Goal: Information Seeking & Learning: Check status

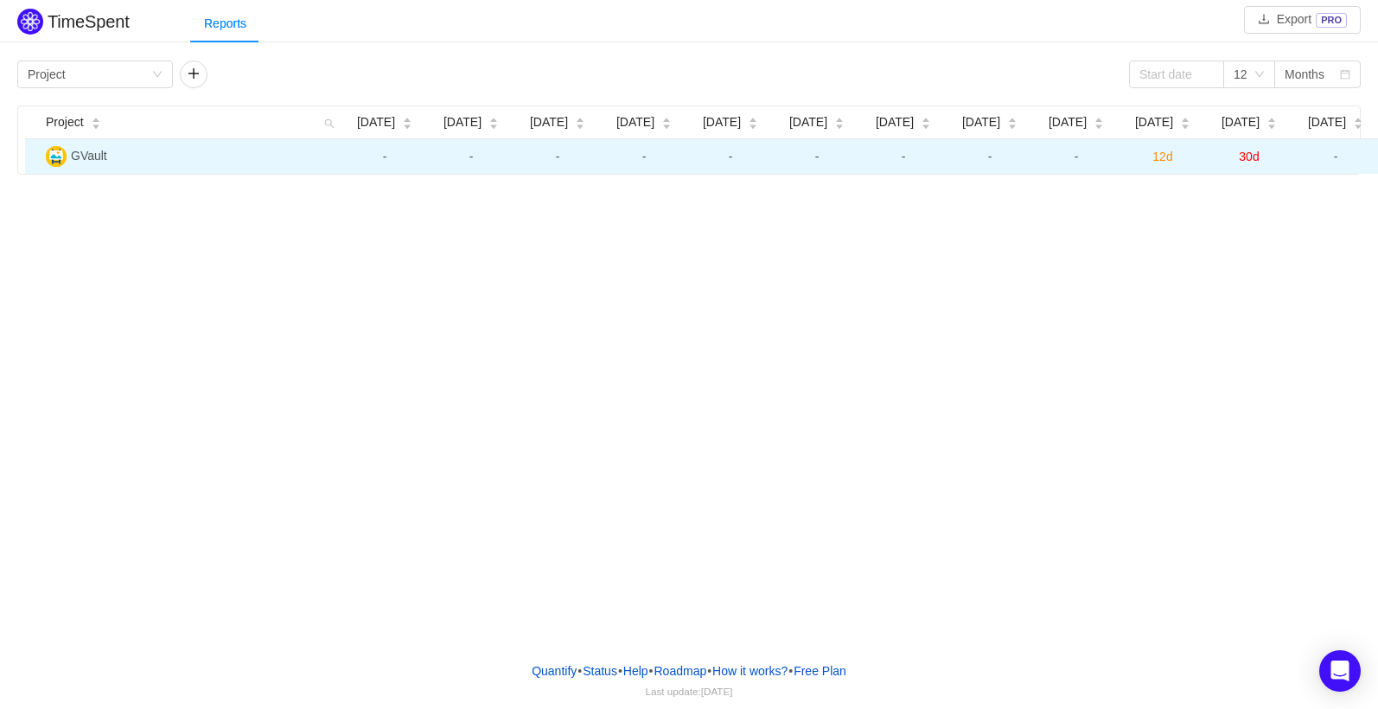
click at [1164, 154] on span "12d" at bounding box center [1163, 157] width 20 height 14
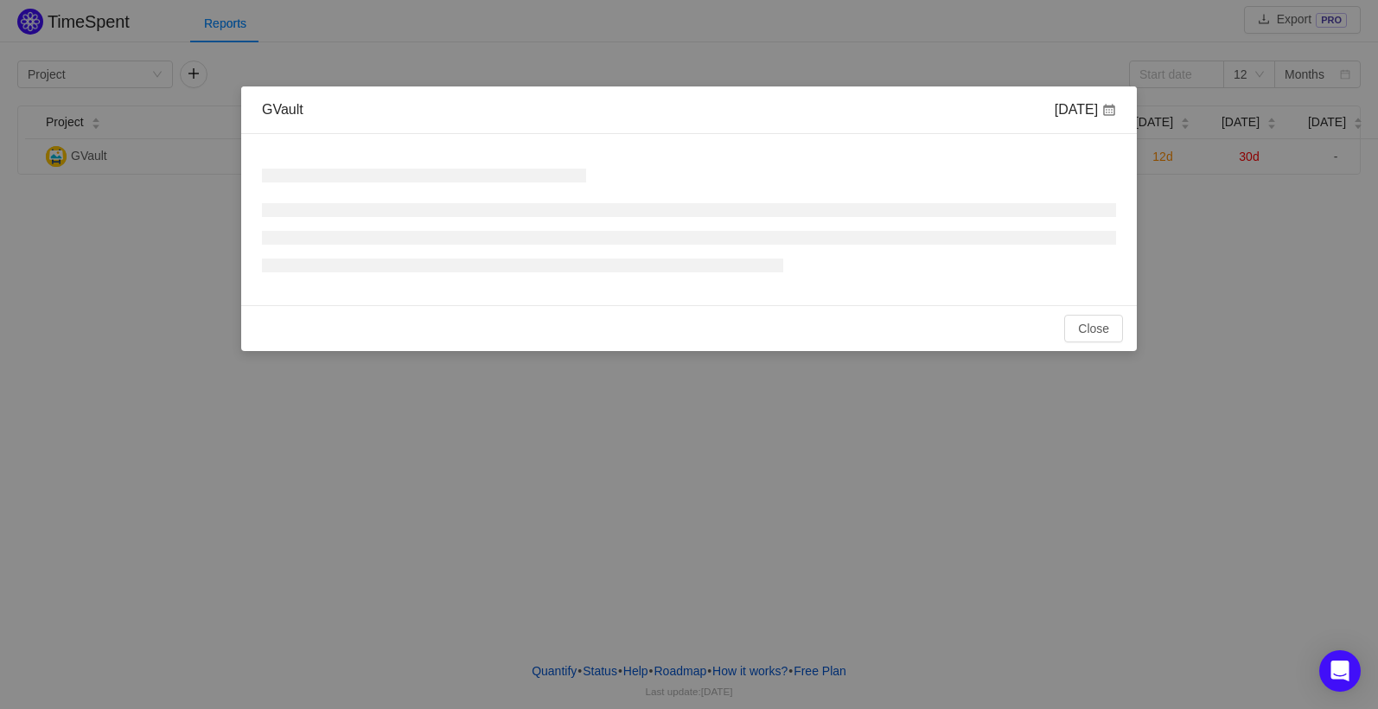
click at [1164, 160] on div "GVault [DATE] No Data Total: 0h Close OK" at bounding box center [689, 354] width 1378 height 709
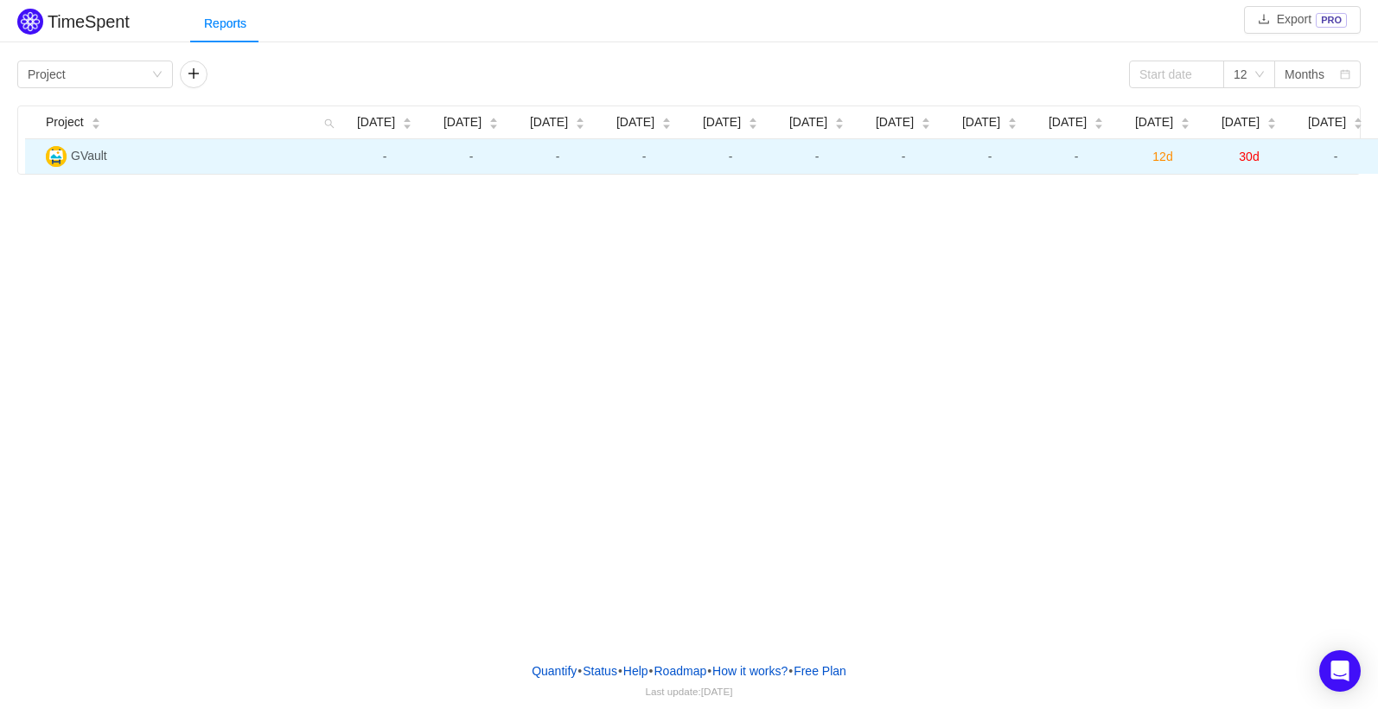
click at [1170, 161] on span "12d" at bounding box center [1163, 157] width 20 height 14
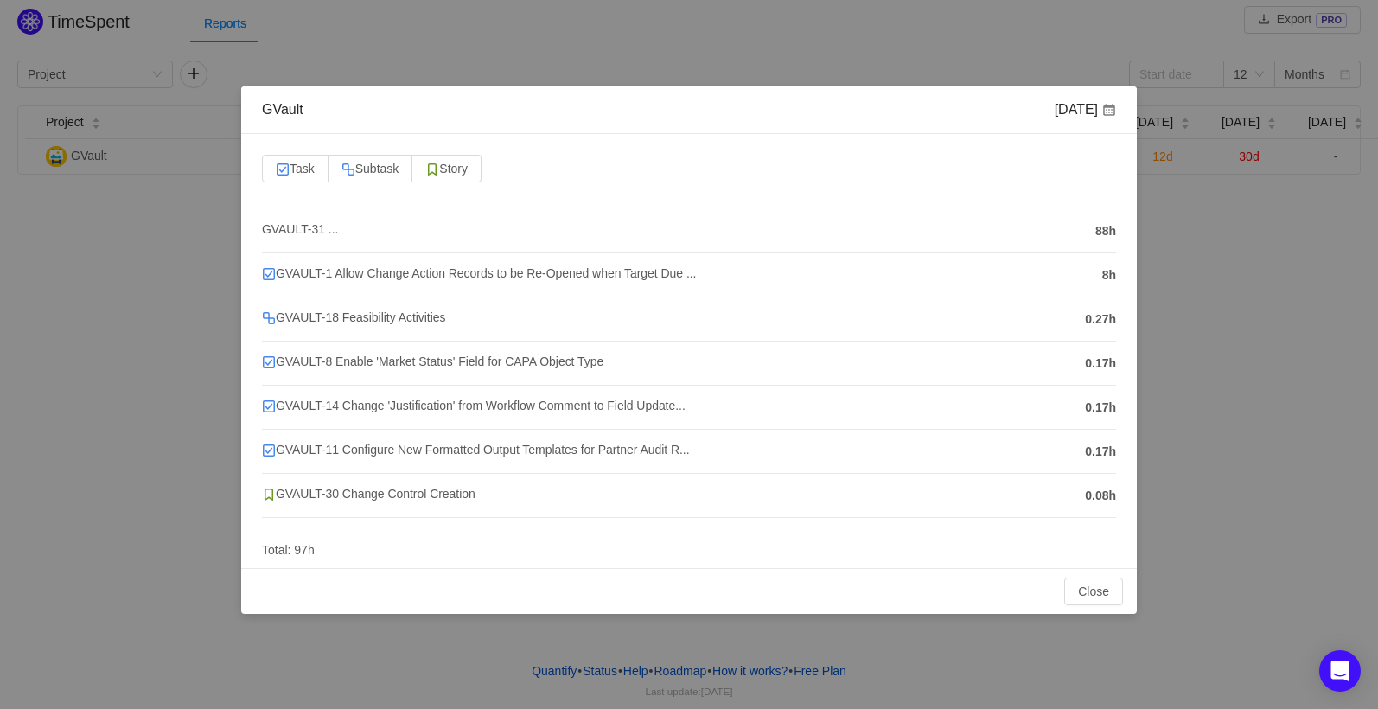
click at [1178, 406] on div "GVault [DATE] Task Subtask Story GVAULT-31 ... 88h GVAULT-1 Allow Change Action…" at bounding box center [689, 354] width 1378 height 709
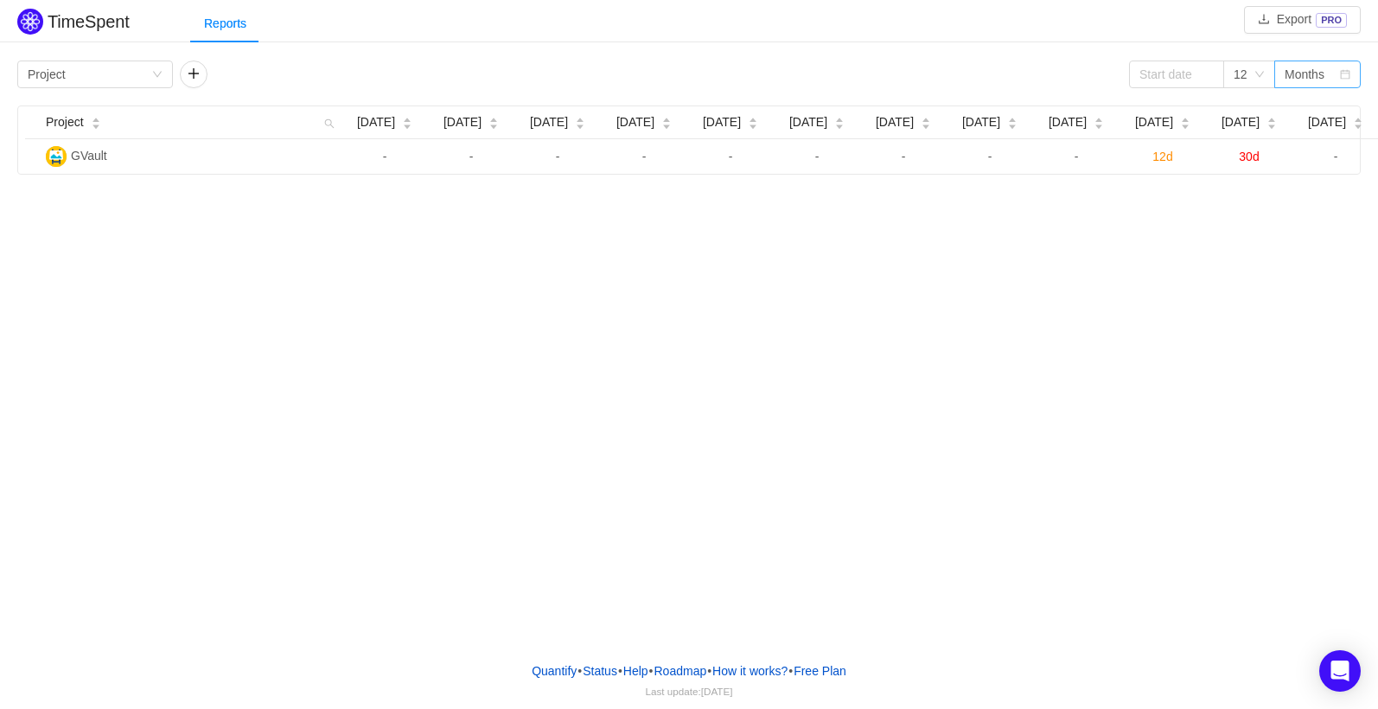
click at [1306, 80] on div "Months" at bounding box center [1305, 74] width 40 height 26
click at [1312, 109] on li "Weeks" at bounding box center [1318, 109] width 86 height 28
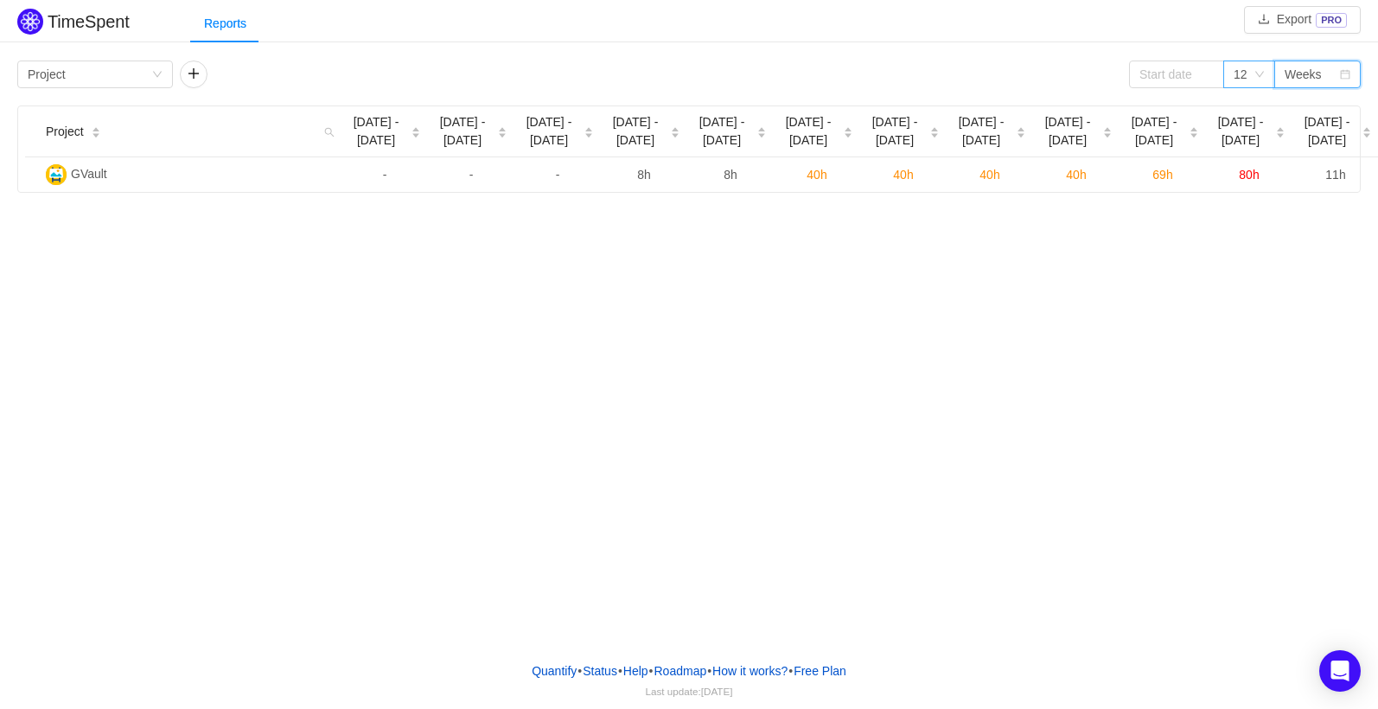
click at [1256, 75] on icon "icon: down" at bounding box center [1260, 74] width 10 height 10
drag, startPoint x: 1297, startPoint y: 52, endPoint x: 1295, endPoint y: 65, distance: 13.1
click at [1297, 56] on div "TimeSpent Export PRO Reports Group by Project 12 Weeks Project [DATE] [DATE] - …" at bounding box center [689, 98] width 1378 height 189
click at [1295, 76] on div "Weeks" at bounding box center [1303, 74] width 37 height 26
click at [1251, 75] on div "12" at bounding box center [1244, 74] width 20 height 26
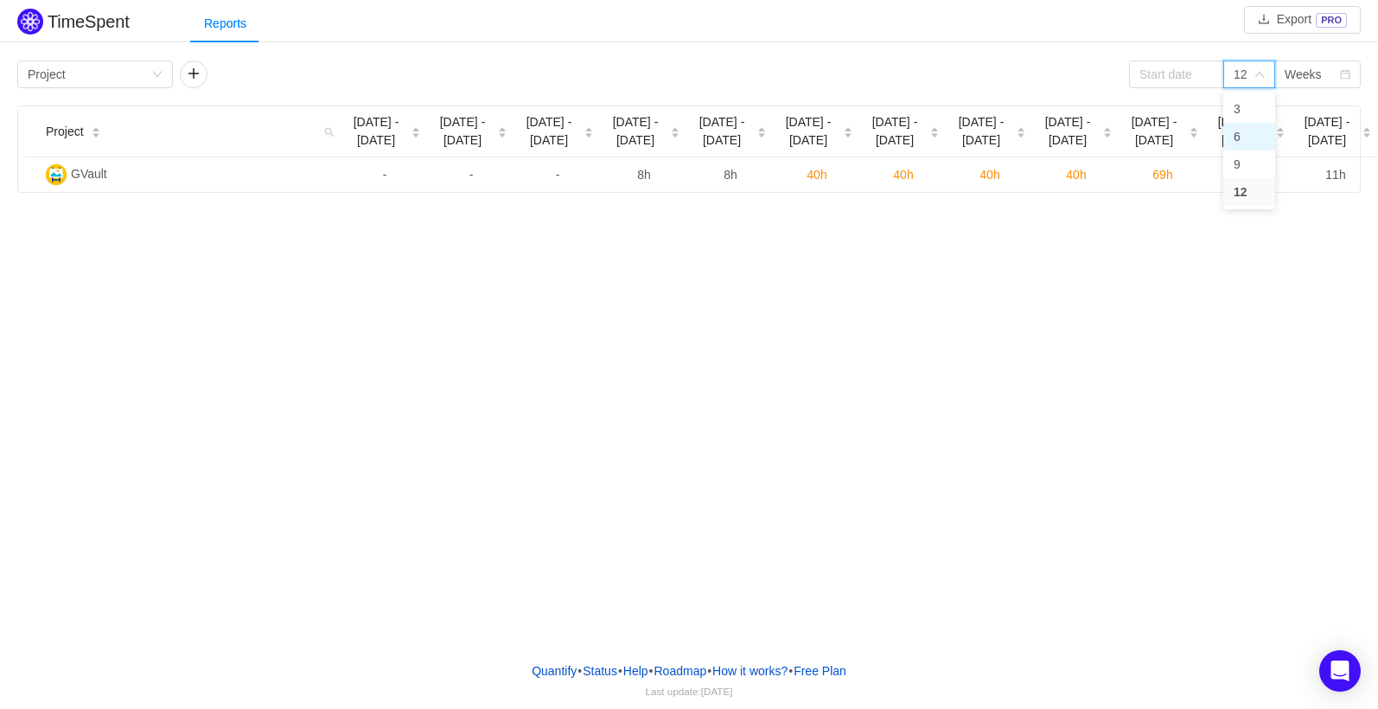
click at [1248, 145] on li "6" at bounding box center [1250, 137] width 52 height 28
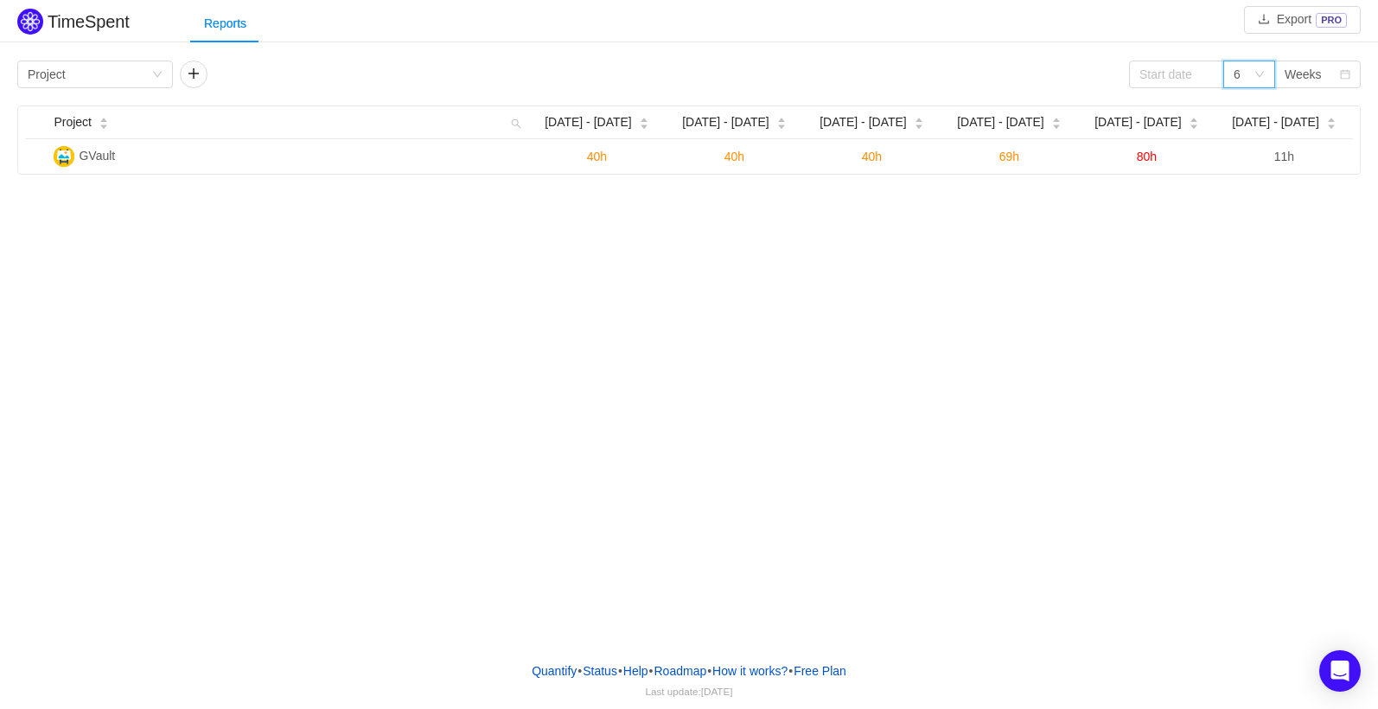
click at [1142, 330] on div "TimeSpent Export PRO Reports Group by Project 6 Weeks Project [DATE] - [DATE] […" at bounding box center [689, 324] width 1378 height 648
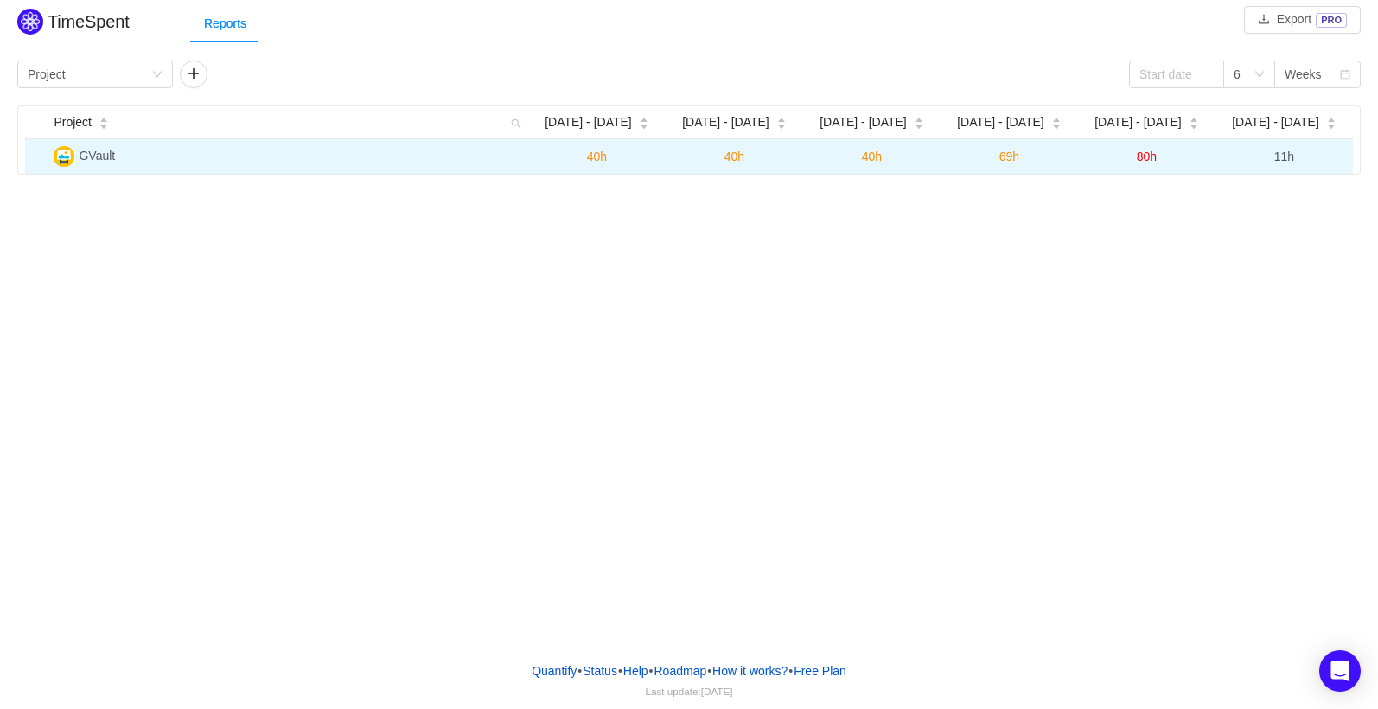
click at [1288, 162] on span "11h" at bounding box center [1285, 157] width 20 height 14
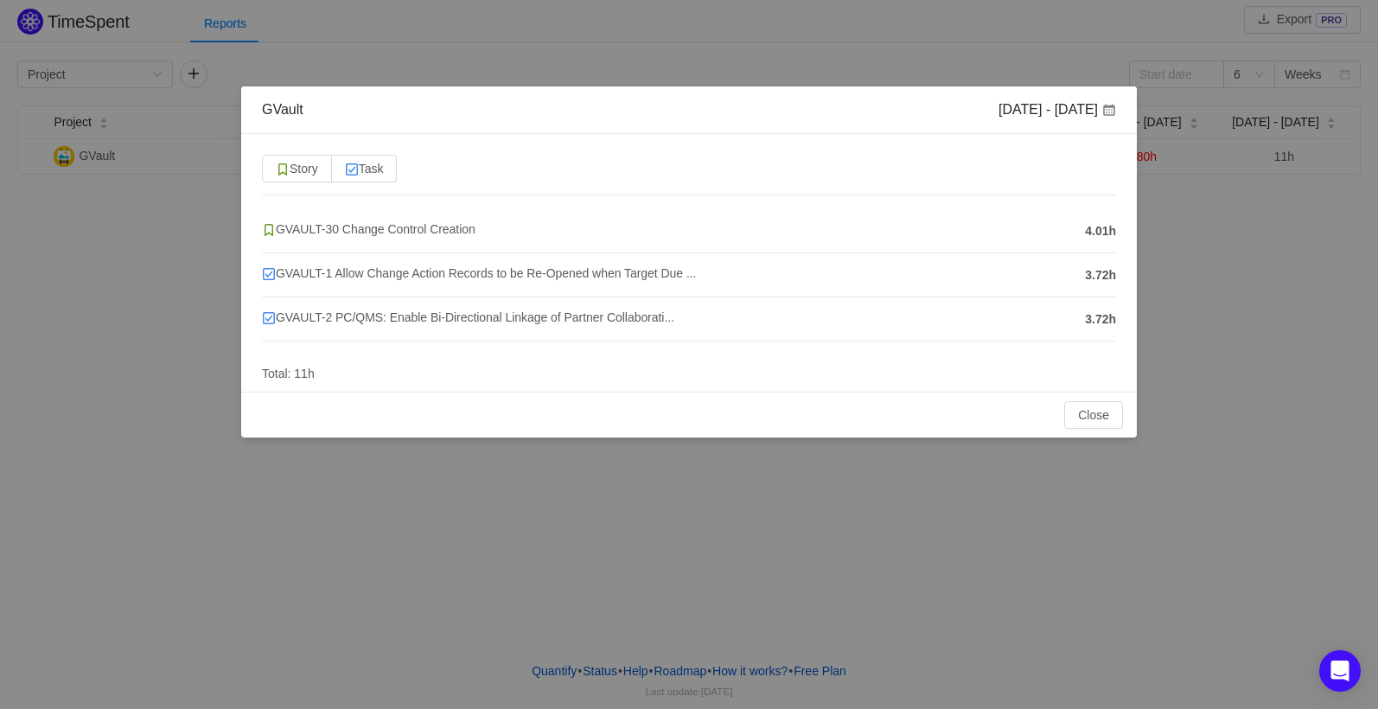
click at [1215, 350] on div "GVault [DATE] - [DATE] Story Task GVAULT-30 Change Control Creation 4.01h GVAUL…" at bounding box center [689, 354] width 1378 height 709
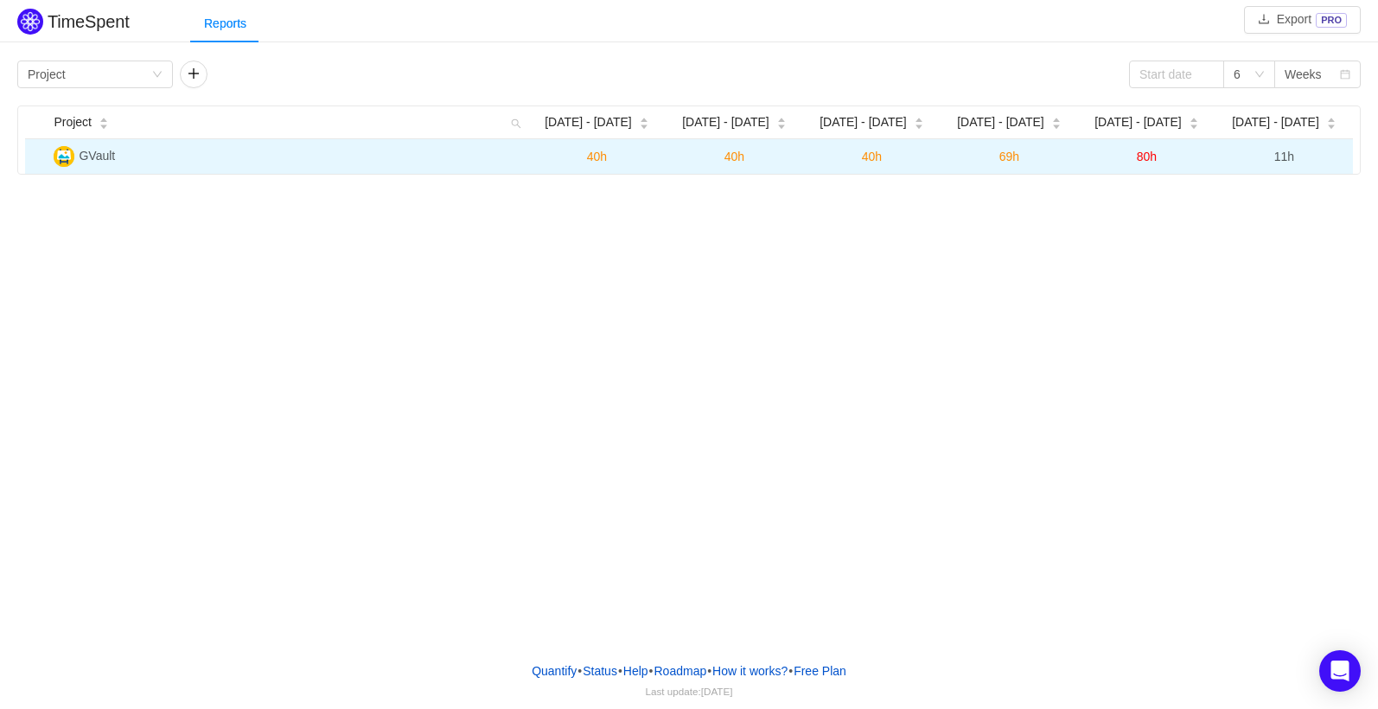
click at [1283, 161] on span "11h" at bounding box center [1285, 157] width 20 height 14
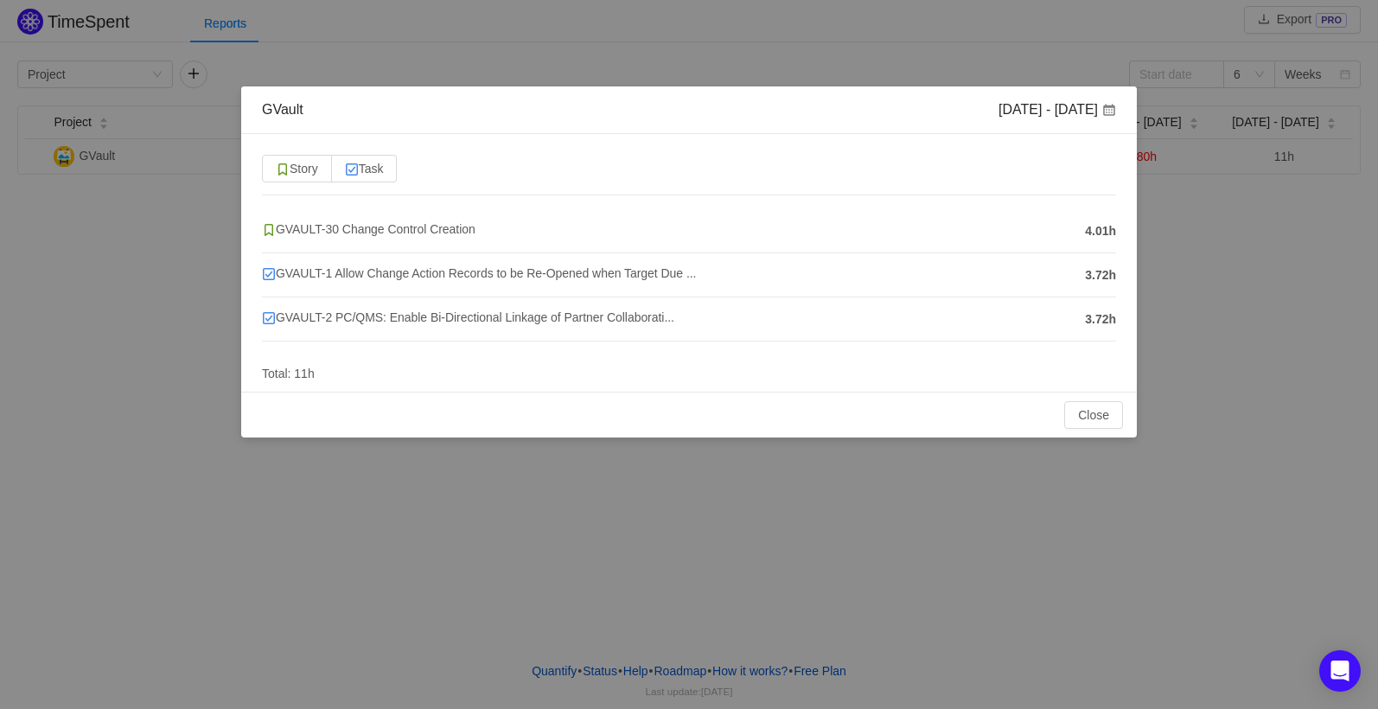
click at [824, 352] on div "GVAULT-30 Change Control Creation 4.01h GVAULT-1 Allow Change Action Records to…" at bounding box center [689, 290] width 854 height 162
click at [897, 599] on div "GVault [DATE] - [DATE] Story Task GVAULT-30 Change Control Creation 4.01h GVAUL…" at bounding box center [689, 354] width 1378 height 709
